Goal: Task Accomplishment & Management: Use online tool/utility

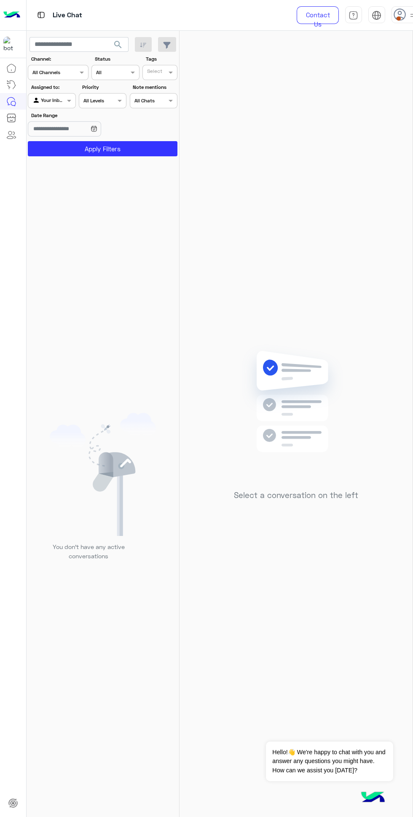
click at [397, 14] on icon at bounding box center [399, 14] width 13 height 13
click at [398, 18] on span at bounding box center [398, 18] width 4 height 4
click at [399, 13] on icon at bounding box center [399, 14] width 13 height 13
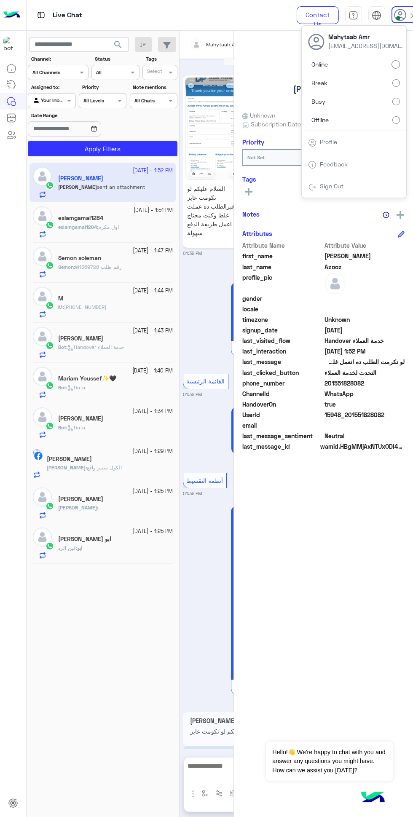
scroll to position [1448, 0]
